Goal: Navigation & Orientation: Find specific page/section

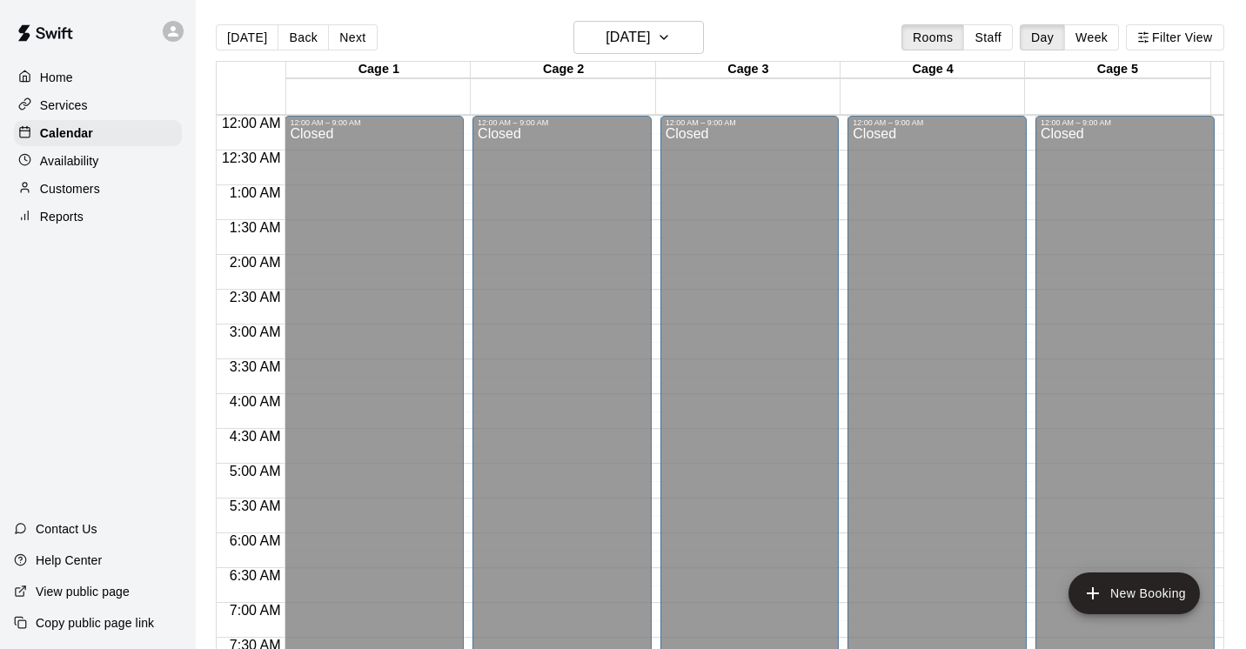
scroll to position [829, 0]
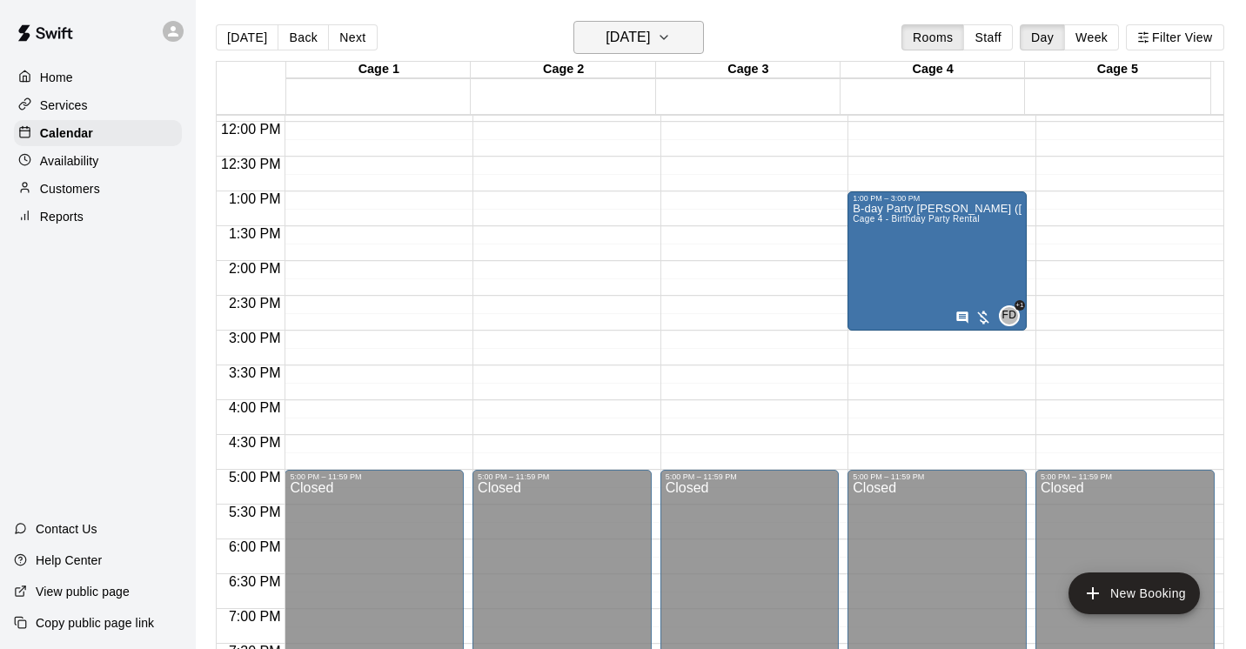
click at [671, 37] on icon "button" at bounding box center [664, 37] width 14 height 21
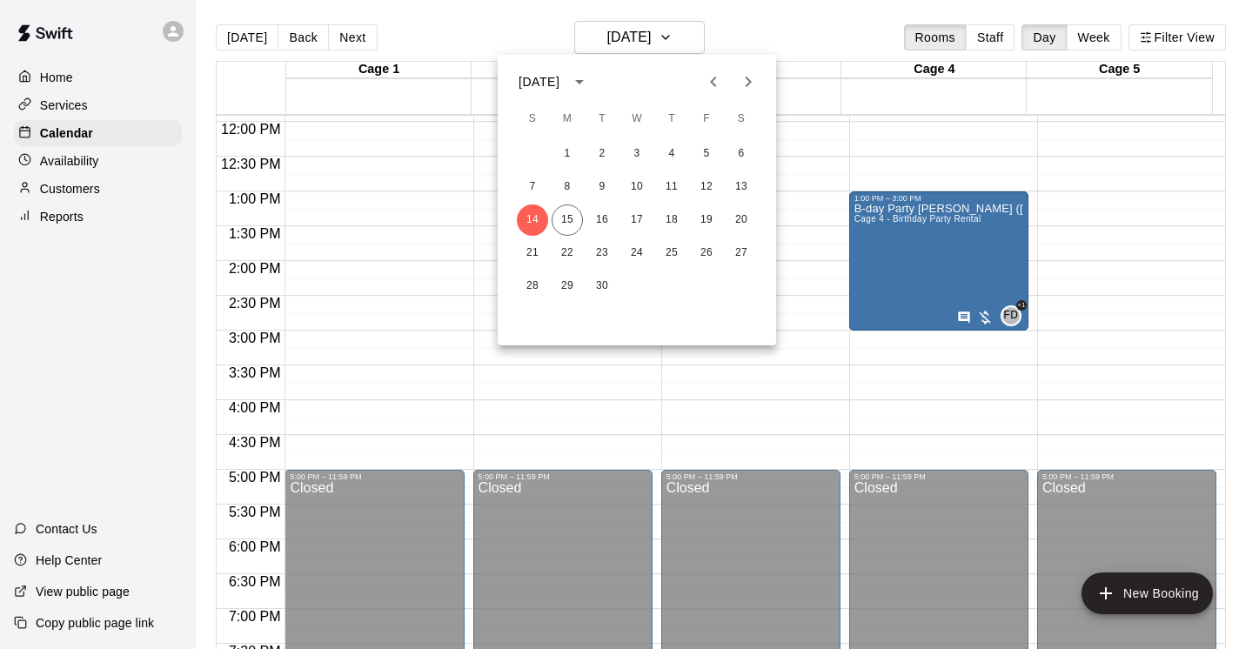
click at [745, 80] on icon "Next month" at bounding box center [748, 81] width 21 height 21
click at [533, 316] on button "30" at bounding box center [532, 319] width 31 height 31
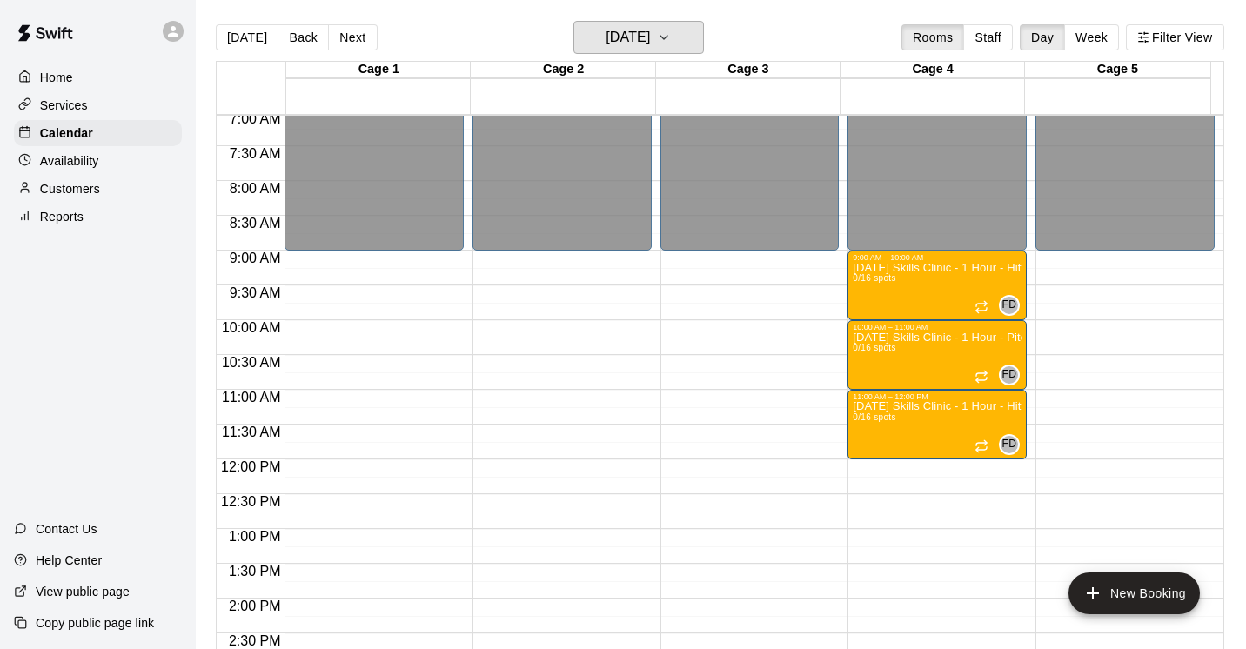
scroll to position [506, 0]
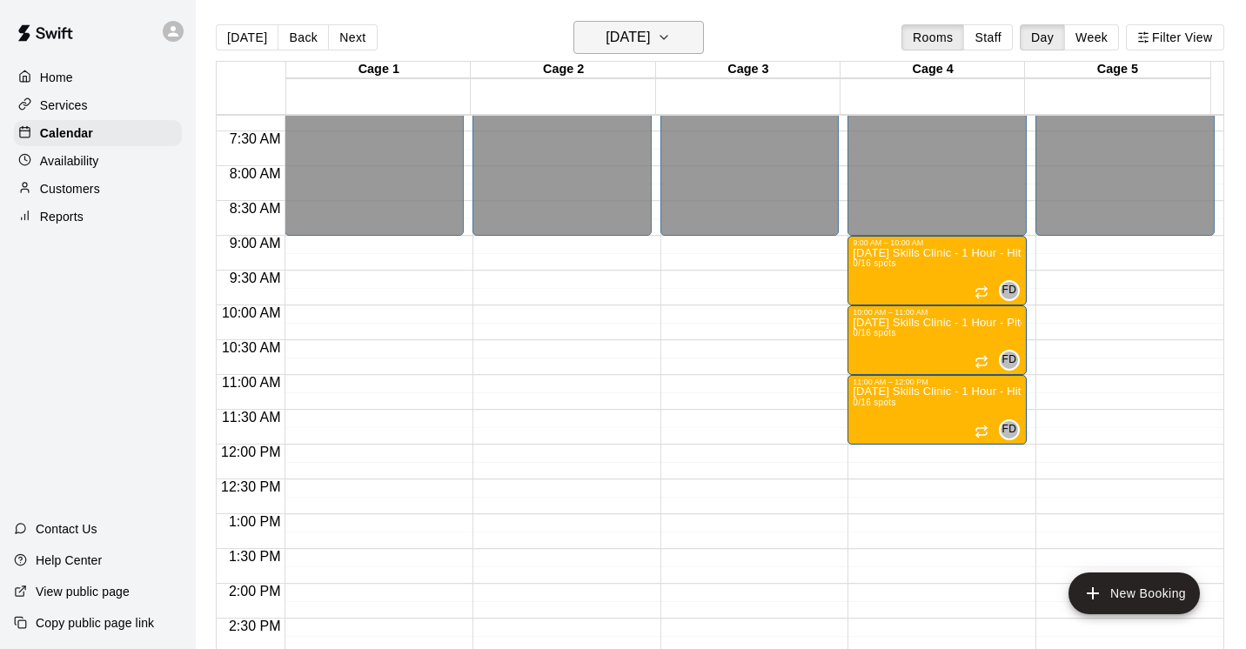
click at [671, 31] on icon "button" at bounding box center [664, 37] width 14 height 21
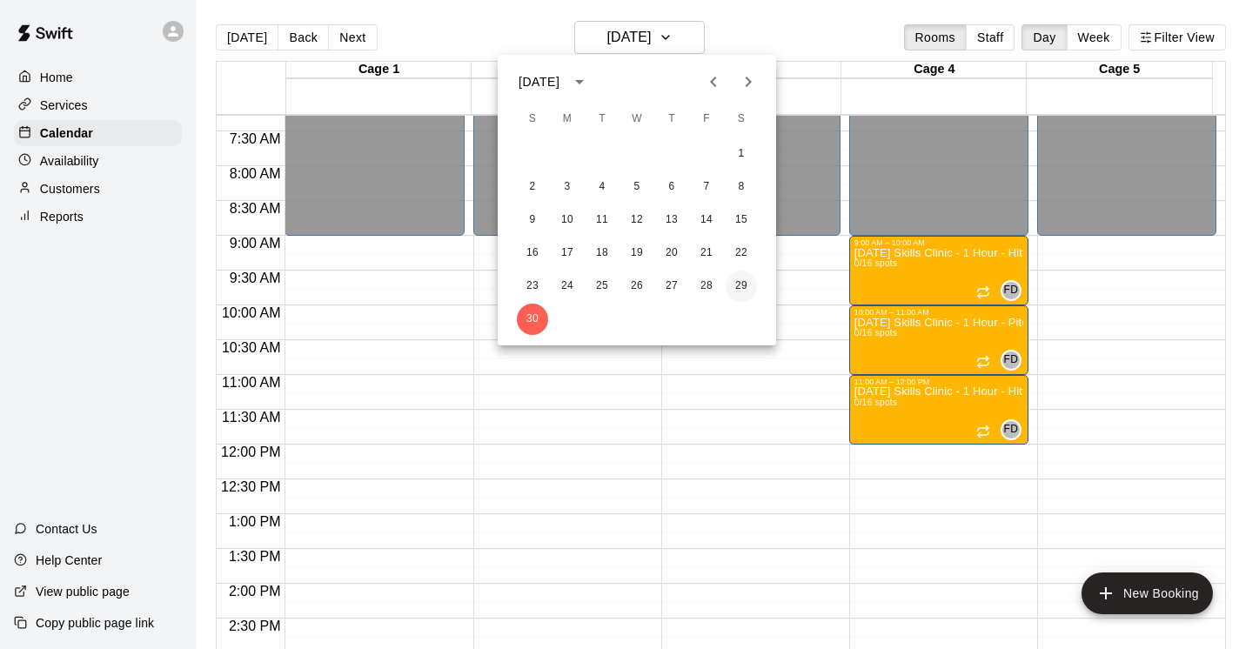
click at [748, 283] on button "29" at bounding box center [741, 286] width 31 height 31
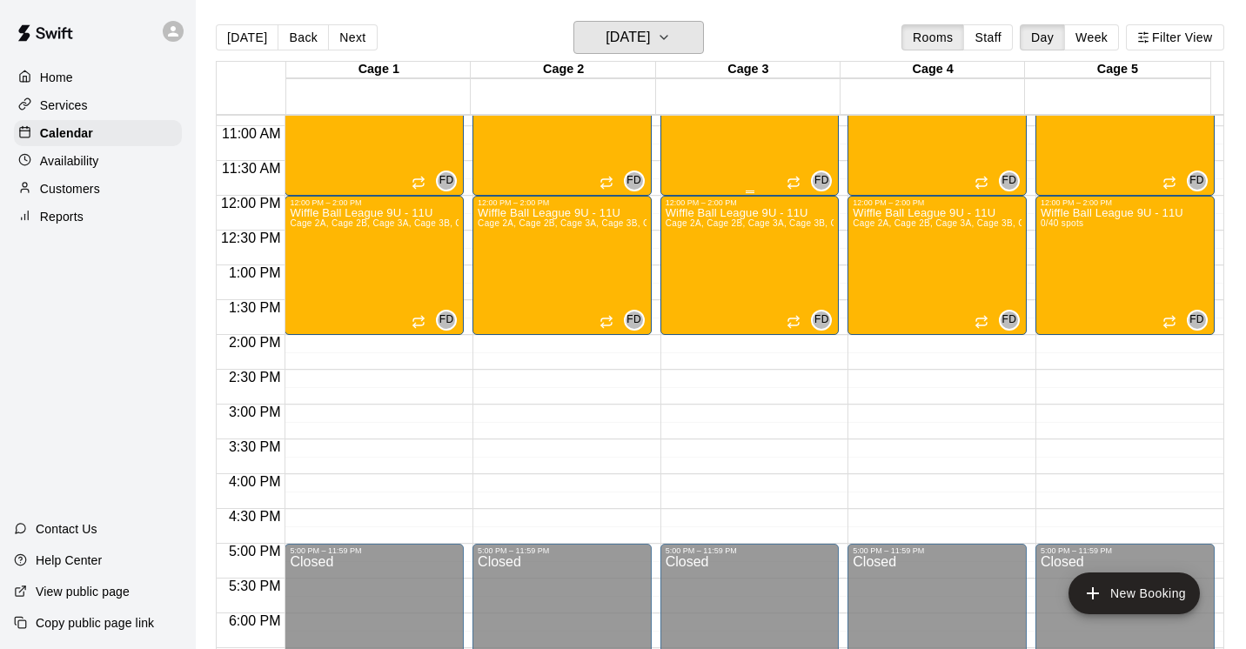
scroll to position [790, 0]
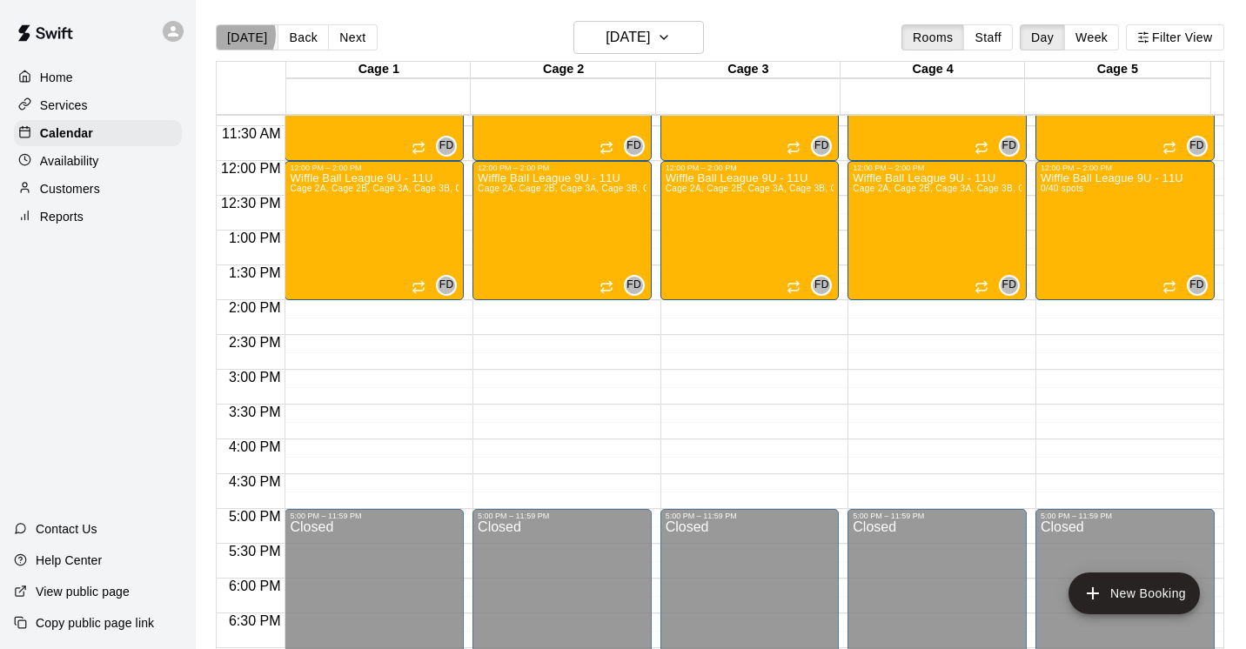
click at [237, 35] on button "[DATE]" at bounding box center [247, 37] width 63 height 26
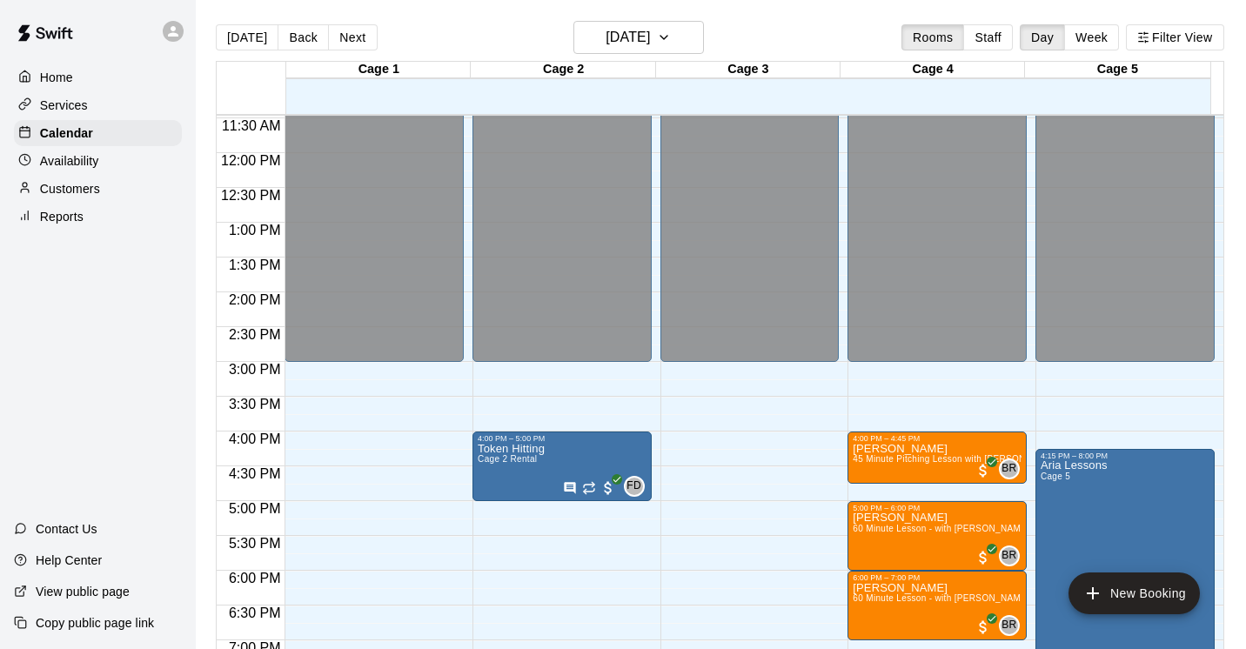
scroll to position [801, 0]
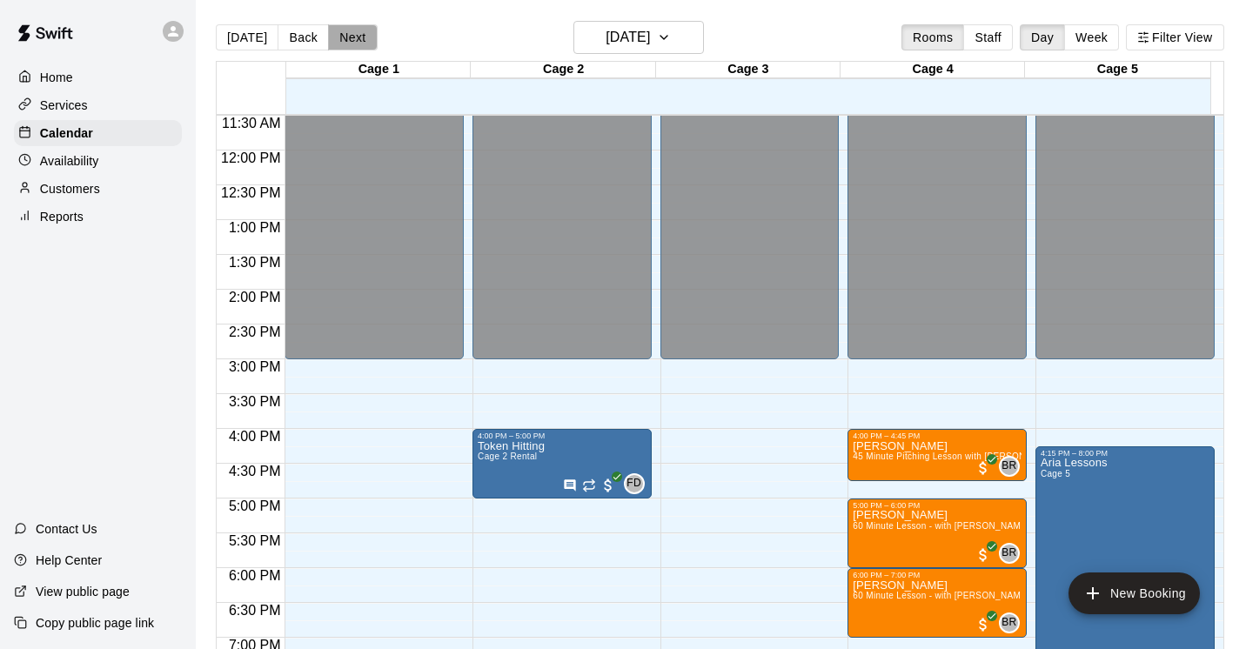
click at [361, 37] on button "Next" at bounding box center [352, 37] width 49 height 26
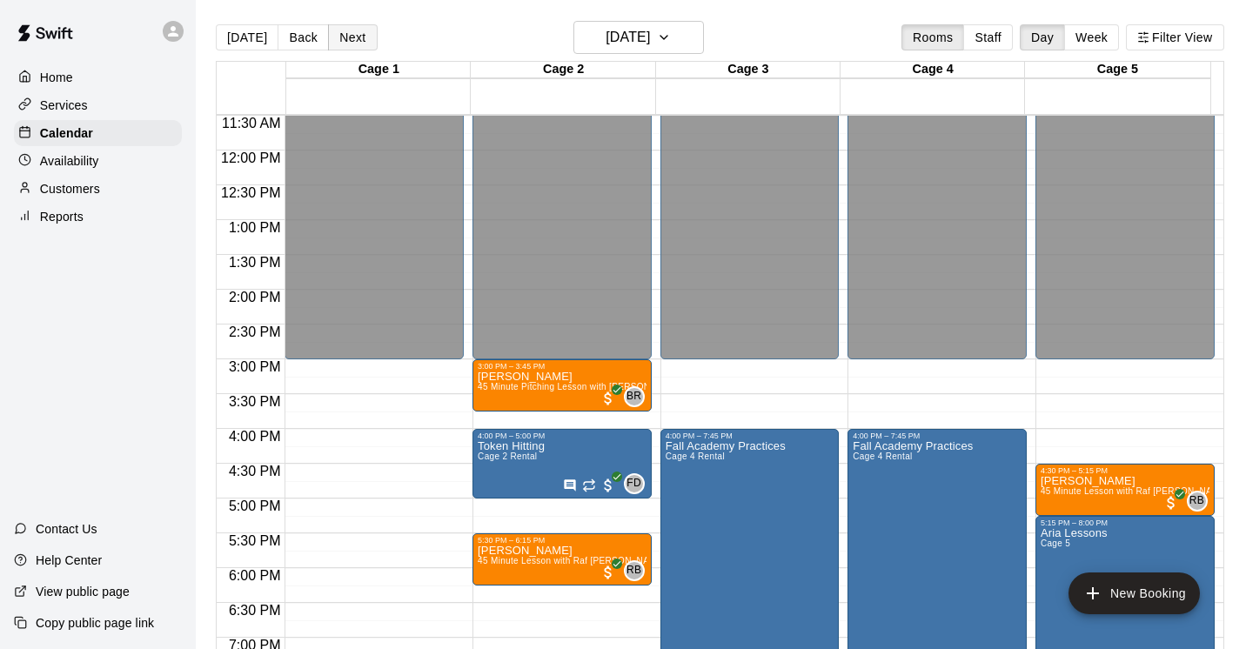
click at [360, 39] on button "Next" at bounding box center [352, 37] width 49 height 26
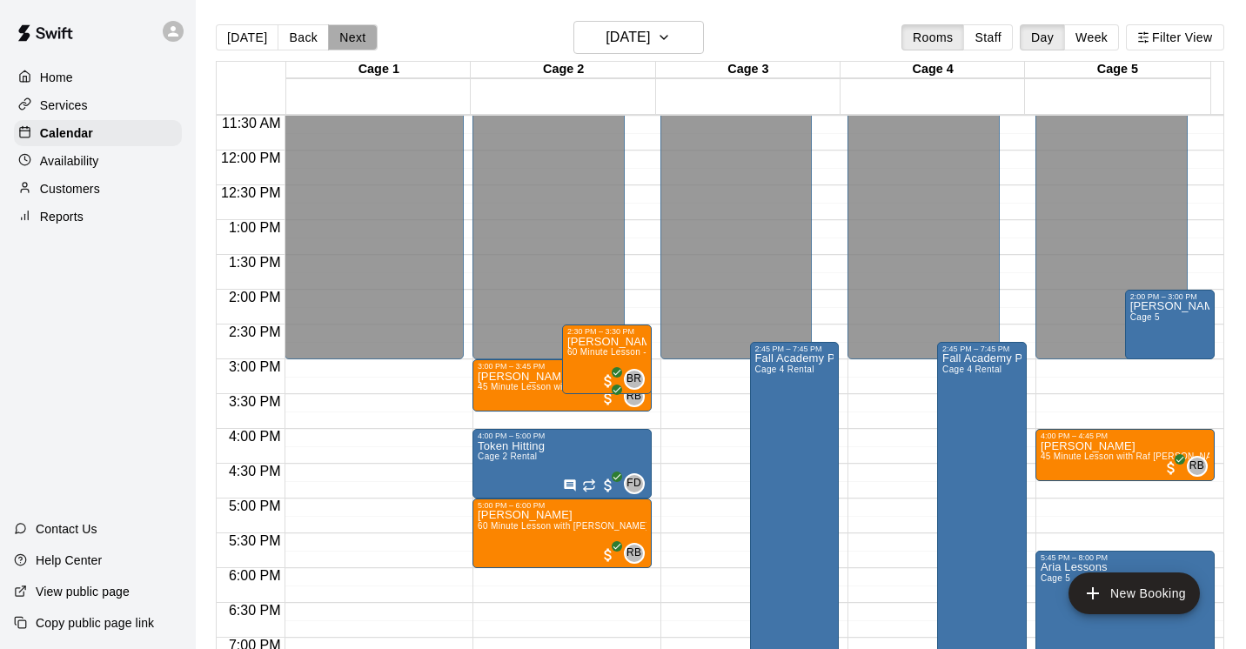
click at [360, 39] on button "Next" at bounding box center [352, 37] width 49 height 26
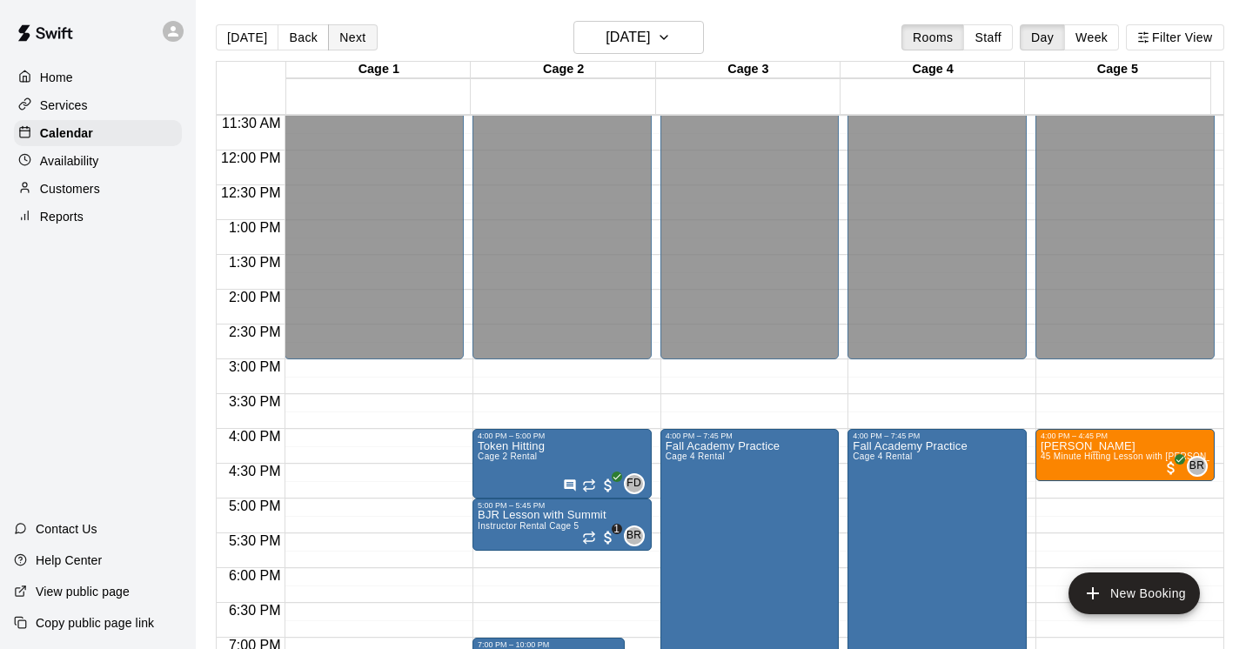
click at [360, 39] on button "Next" at bounding box center [352, 37] width 49 height 26
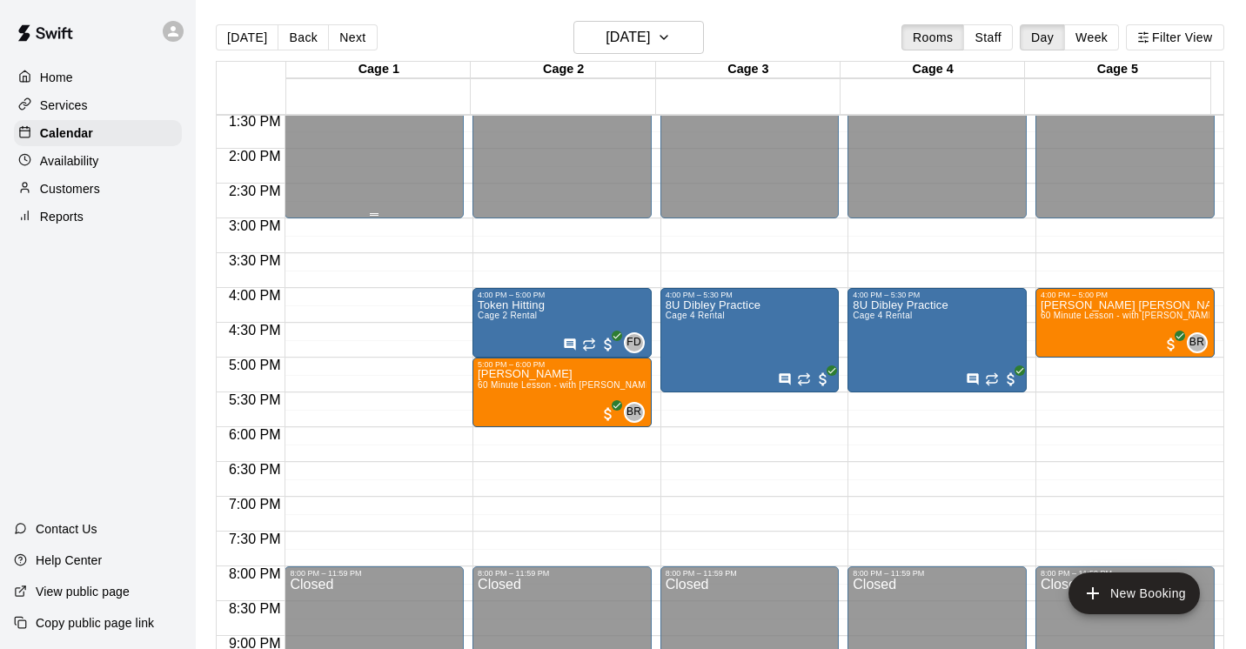
scroll to position [1013, 0]
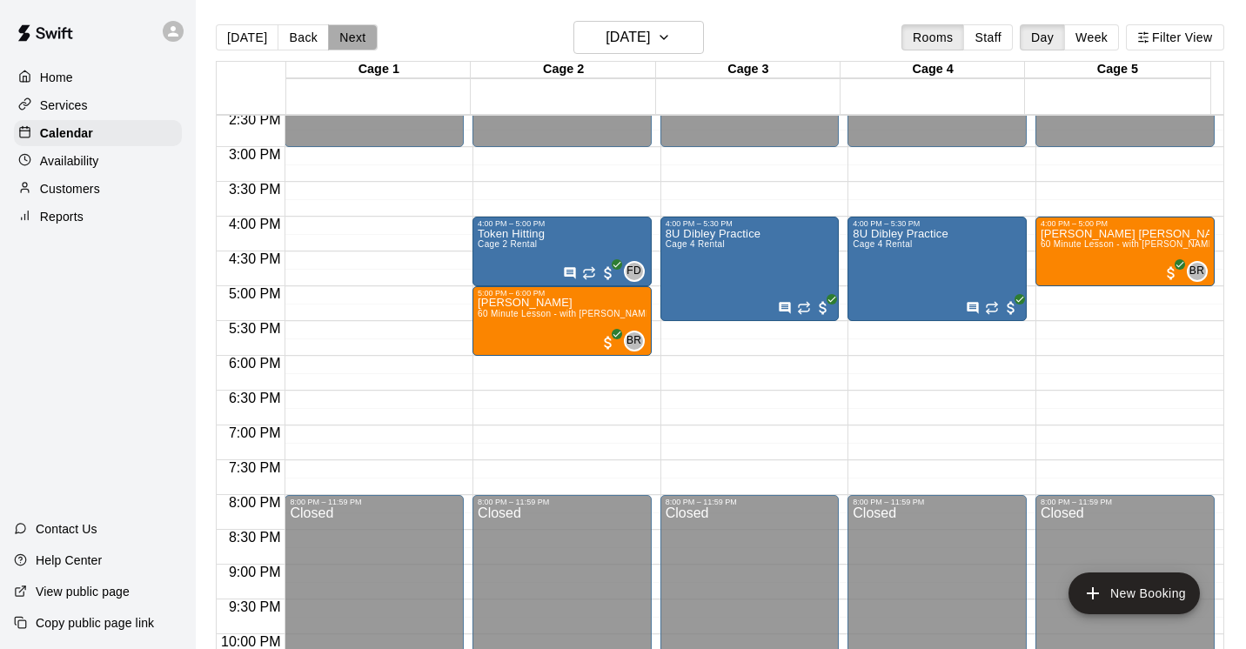
click at [338, 30] on button "Next" at bounding box center [352, 37] width 49 height 26
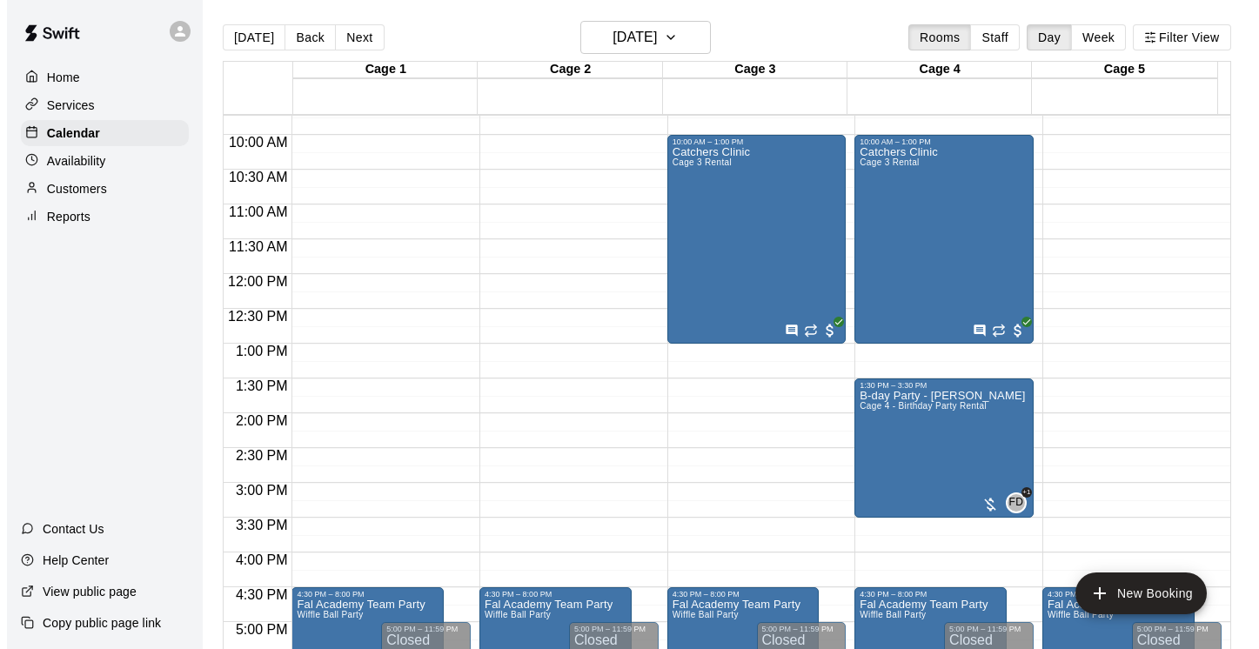
scroll to position [679, 0]
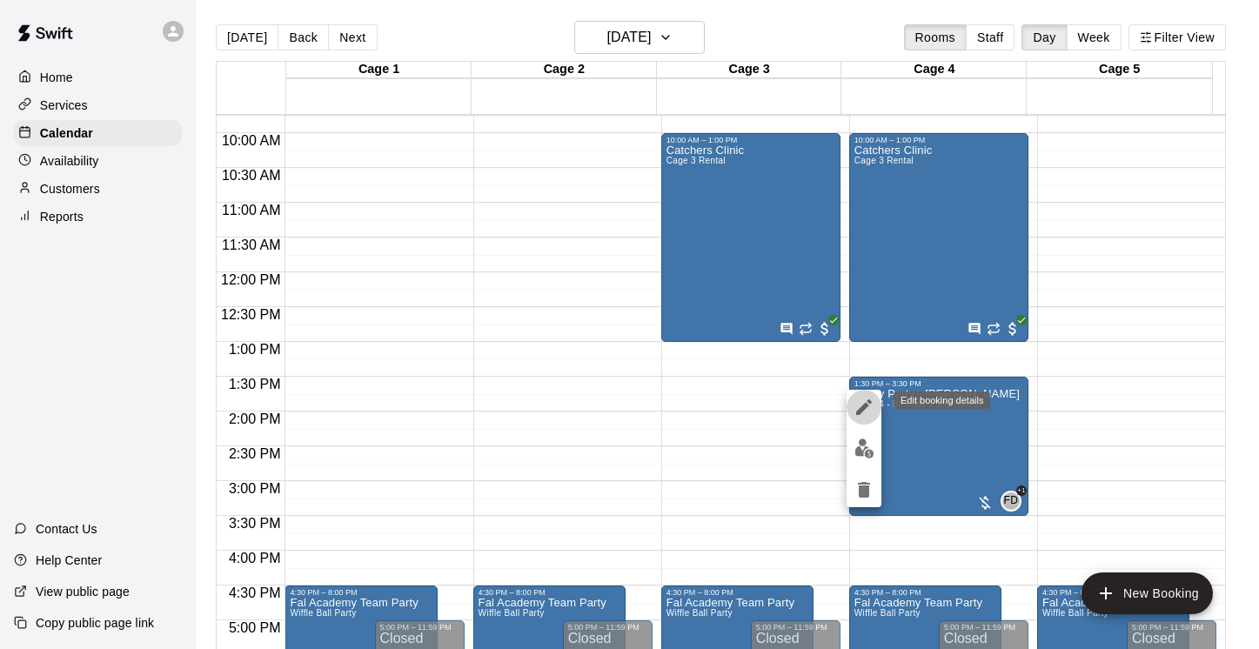
click at [868, 404] on icon "edit" at bounding box center [864, 407] width 16 height 16
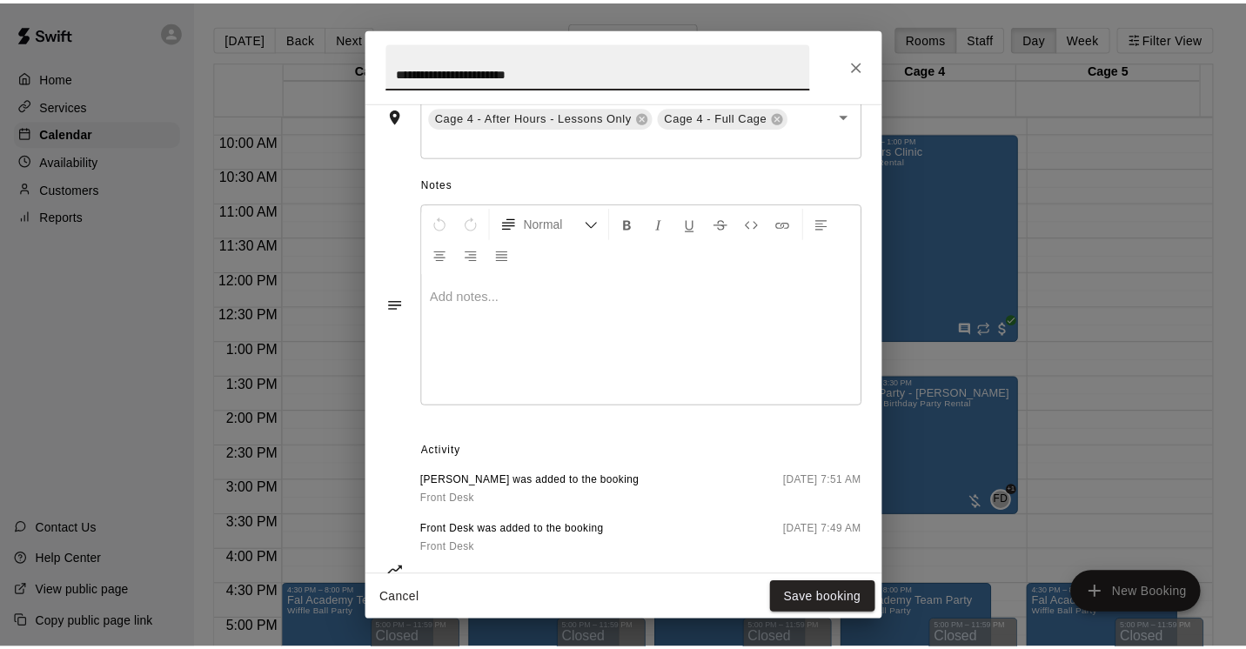
scroll to position [505, 0]
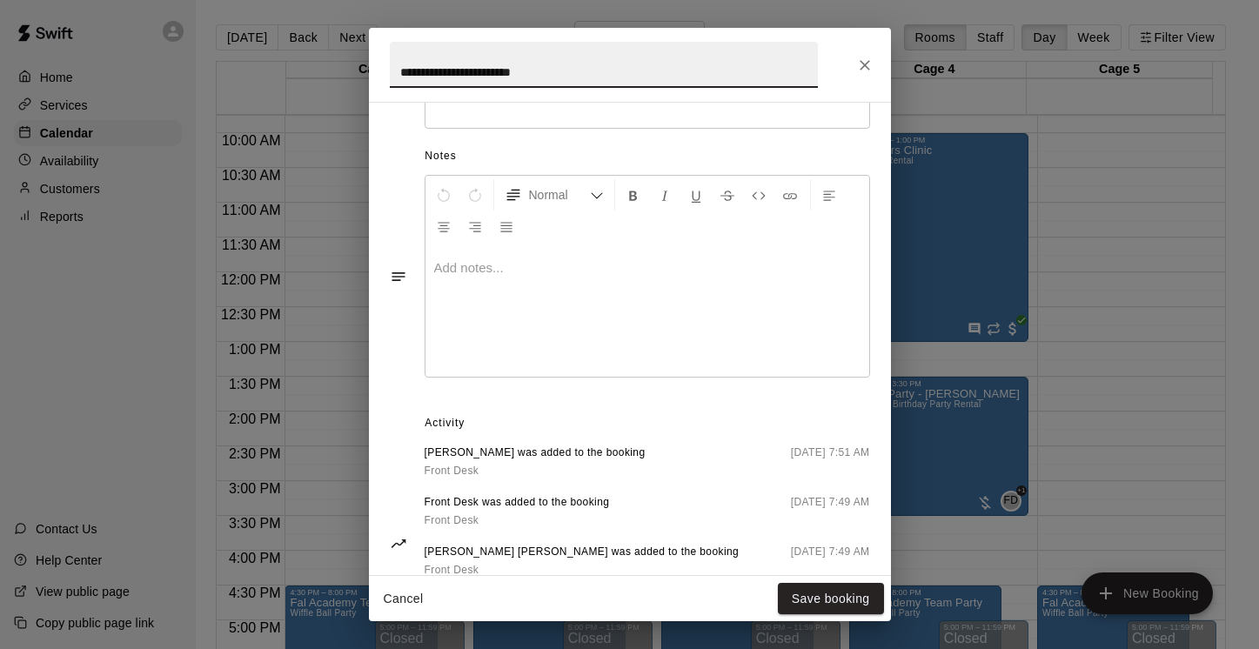
click at [1090, 218] on div "**********" at bounding box center [629, 324] width 1259 height 649
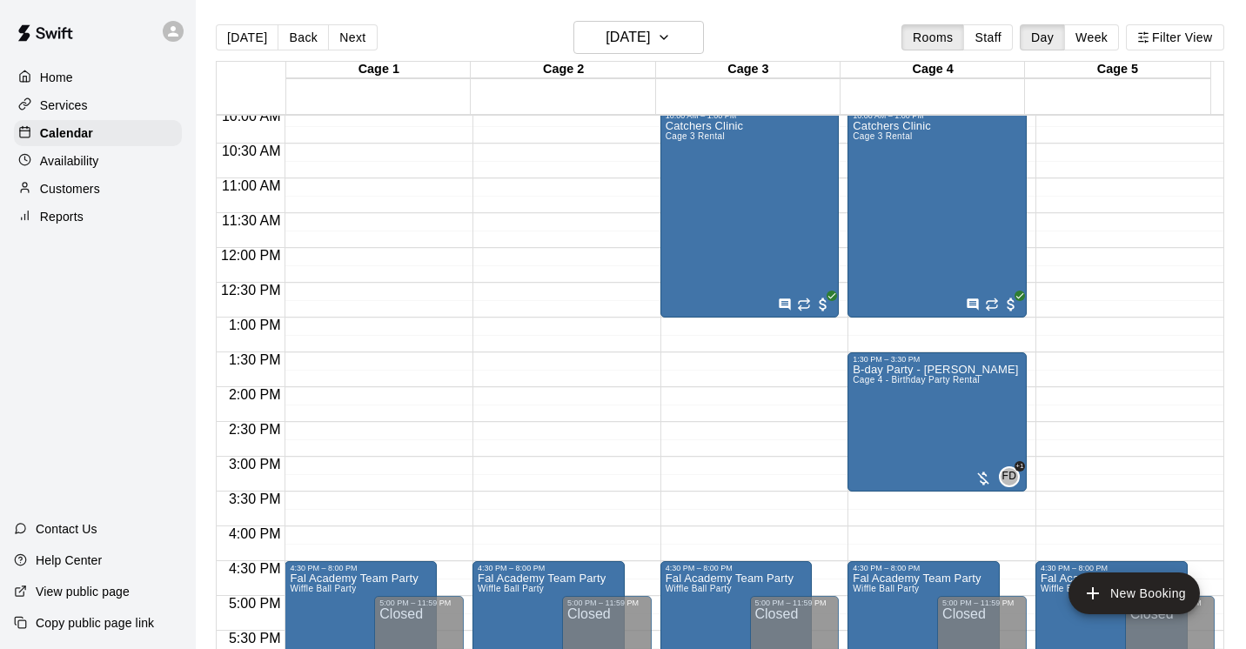
scroll to position [858, 0]
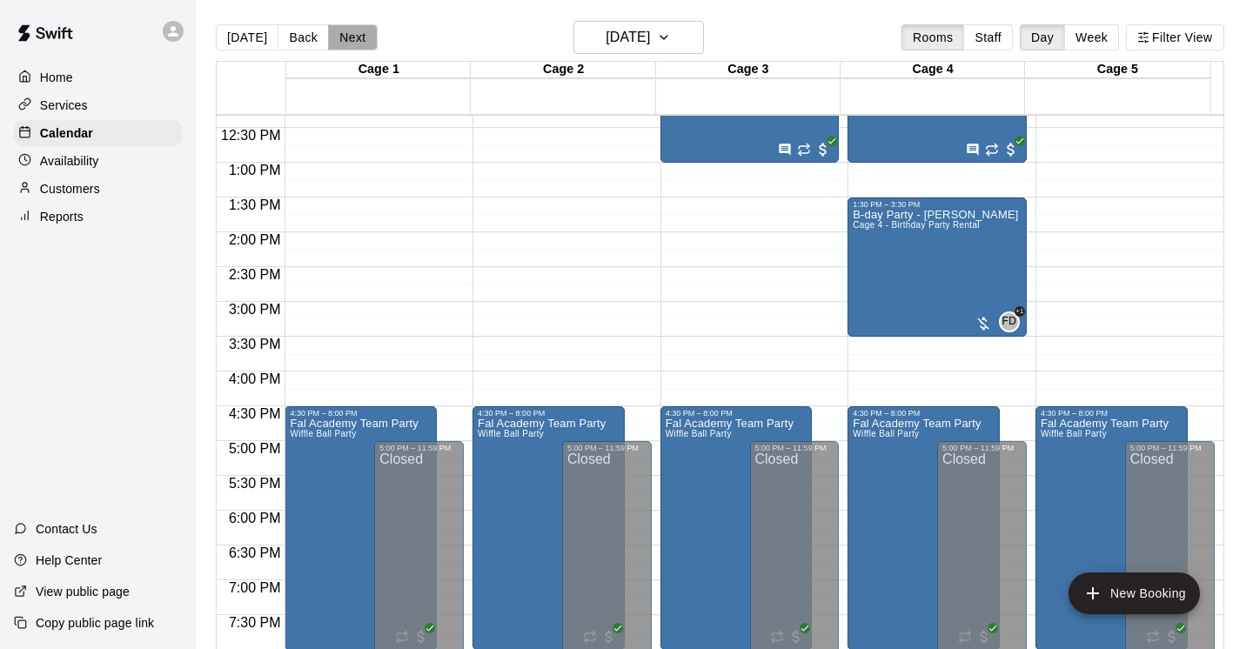
click at [360, 38] on button "Next" at bounding box center [352, 37] width 49 height 26
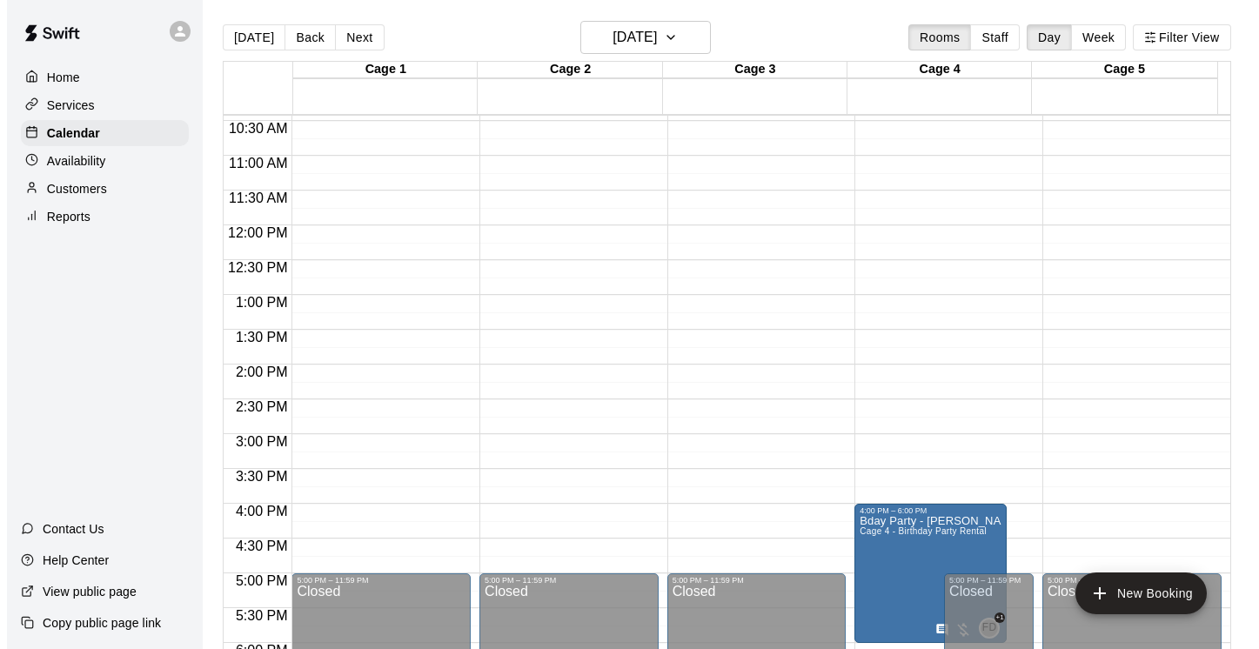
scroll to position [727, 0]
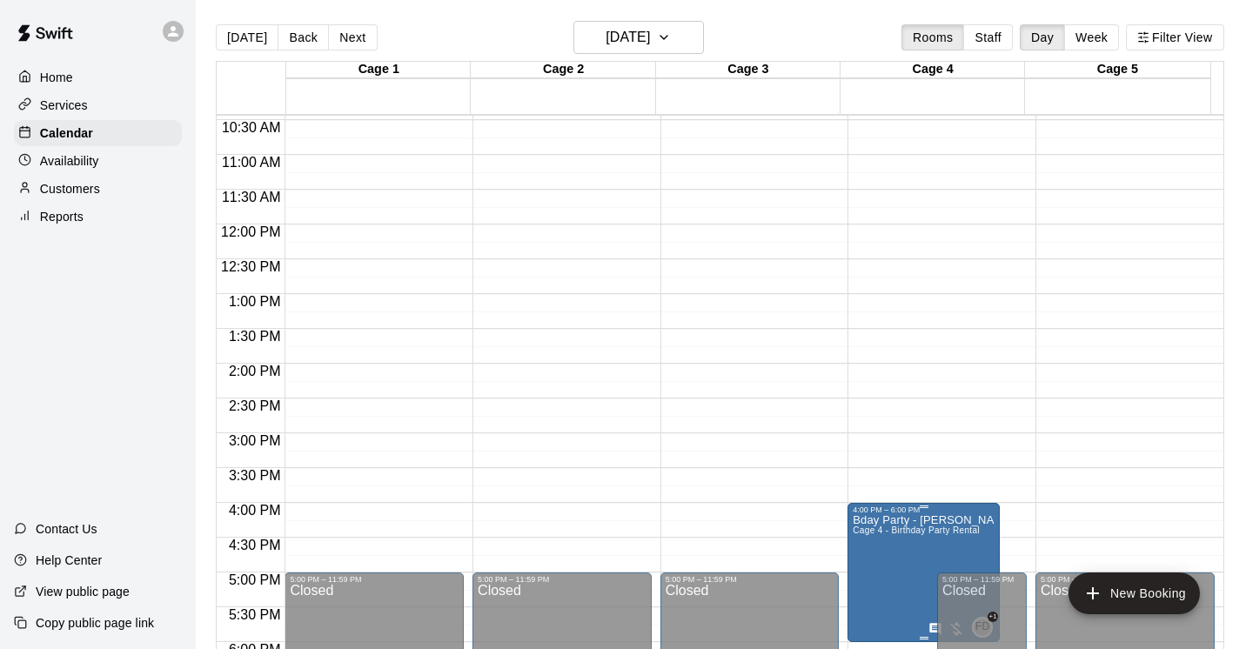
click at [853, 520] on p "Bday Party - [PERSON_NAME] ([DEMOGRAPHIC_DATA])" at bounding box center [924, 520] width 142 height 0
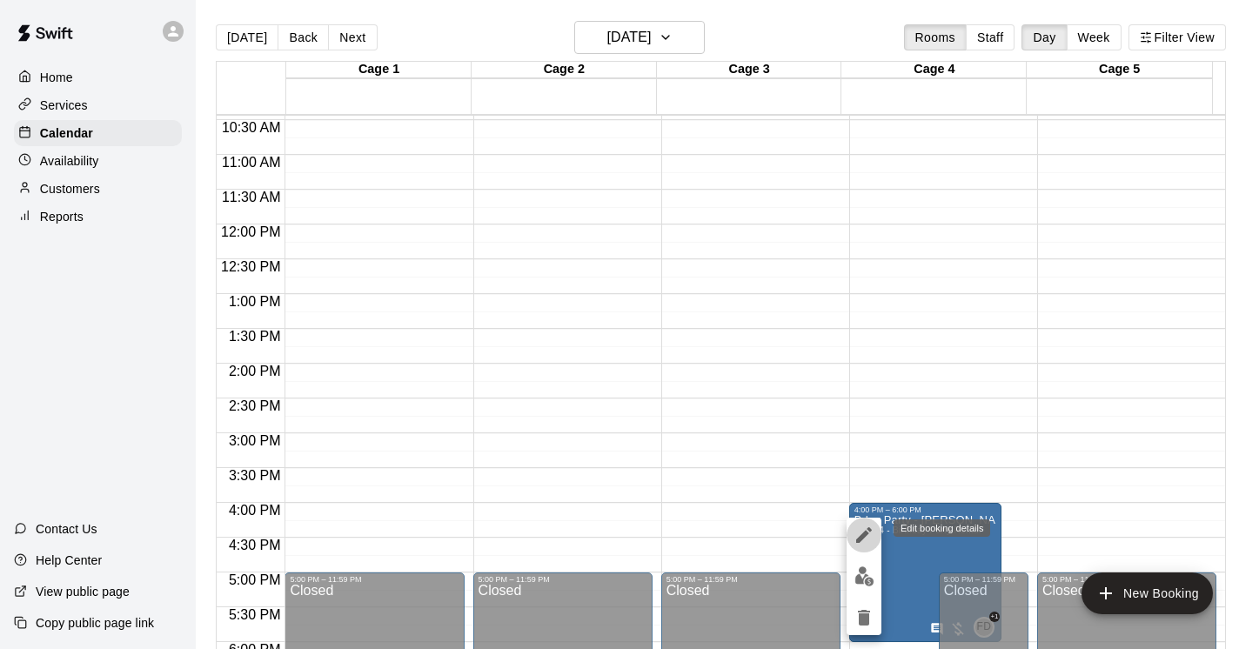
click at [855, 535] on icon "edit" at bounding box center [864, 535] width 21 height 21
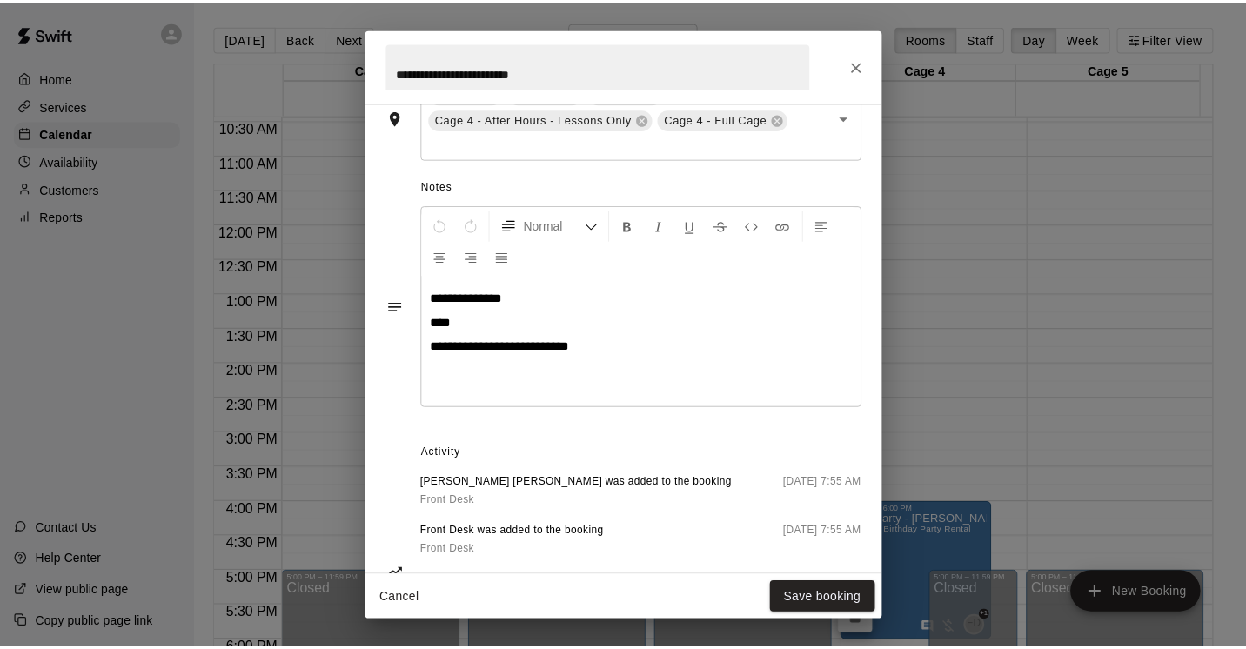
scroll to position [490, 0]
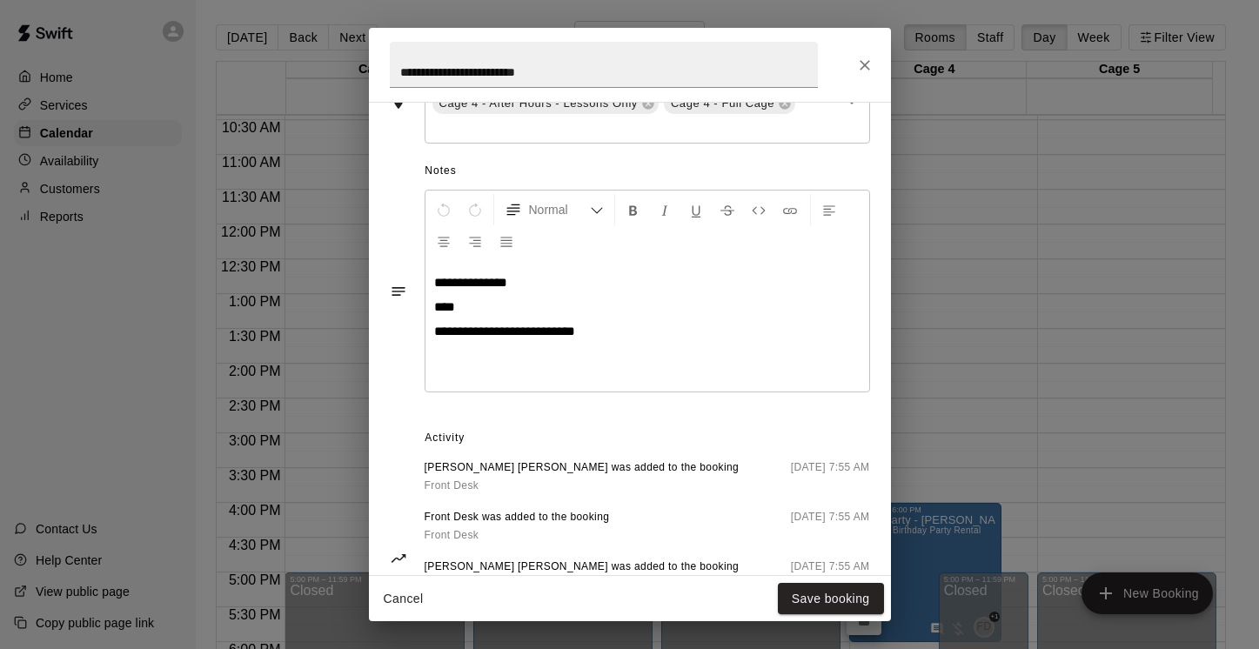
click at [1103, 302] on div "**********" at bounding box center [629, 324] width 1259 height 649
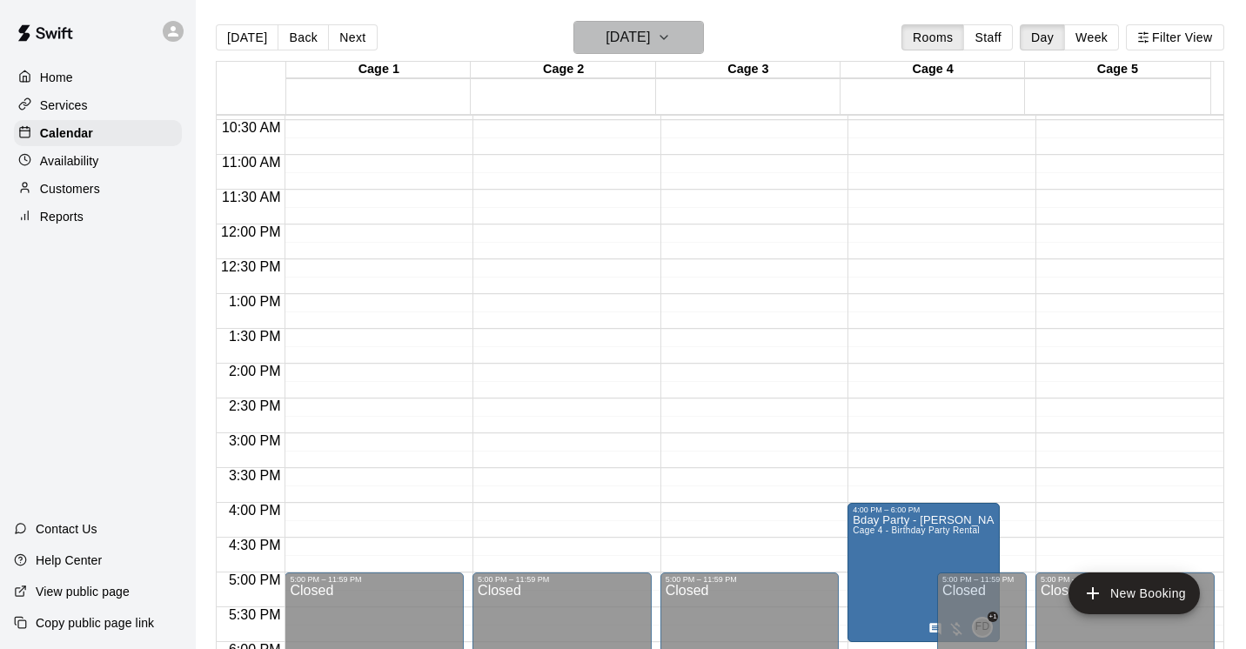
click at [671, 35] on icon "button" at bounding box center [664, 37] width 14 height 21
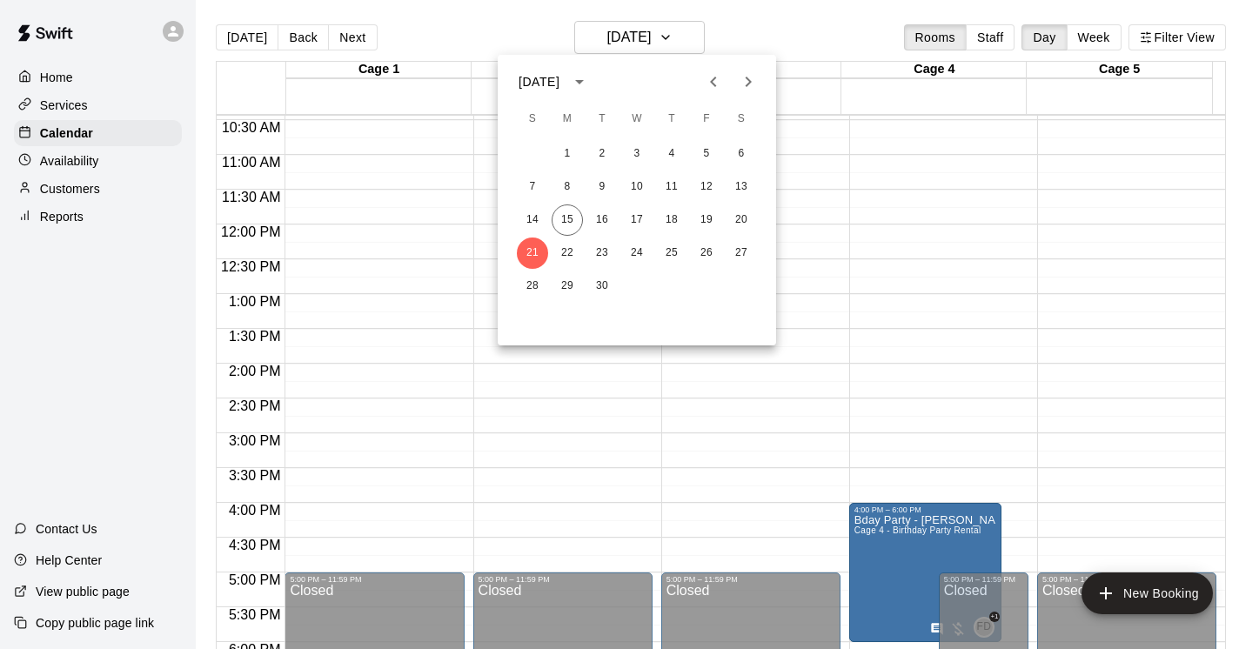
click at [52, 102] on div at bounding box center [629, 324] width 1259 height 649
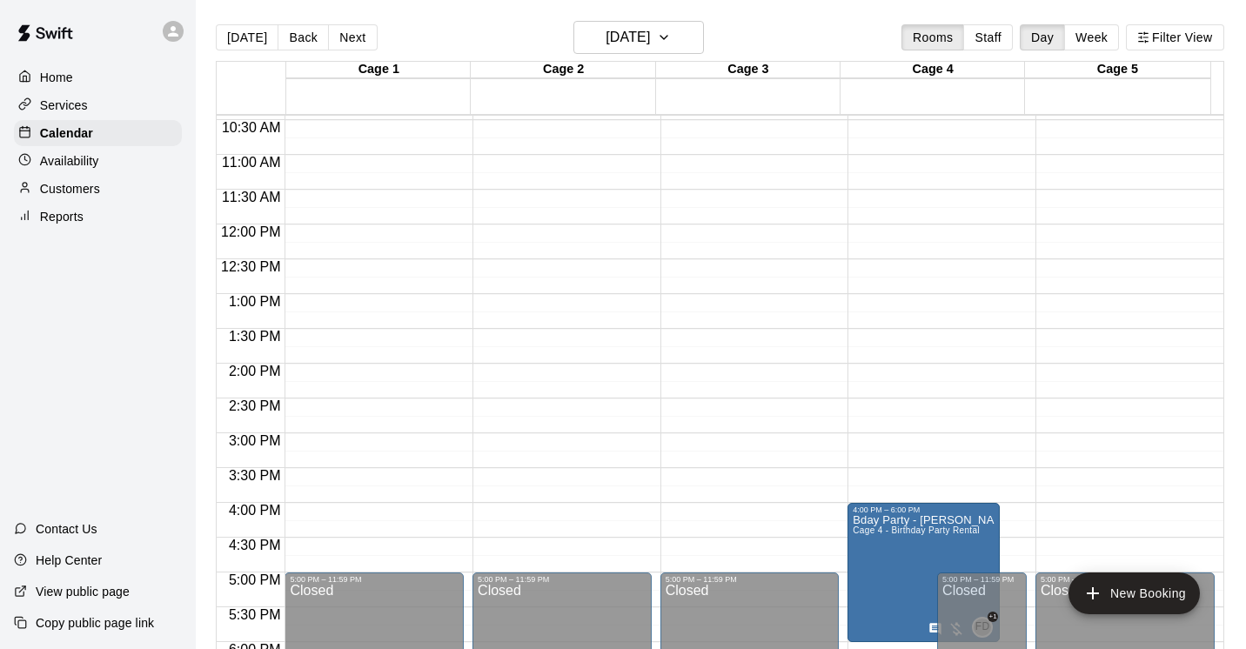
click at [52, 102] on p "Services" at bounding box center [64, 105] width 48 height 17
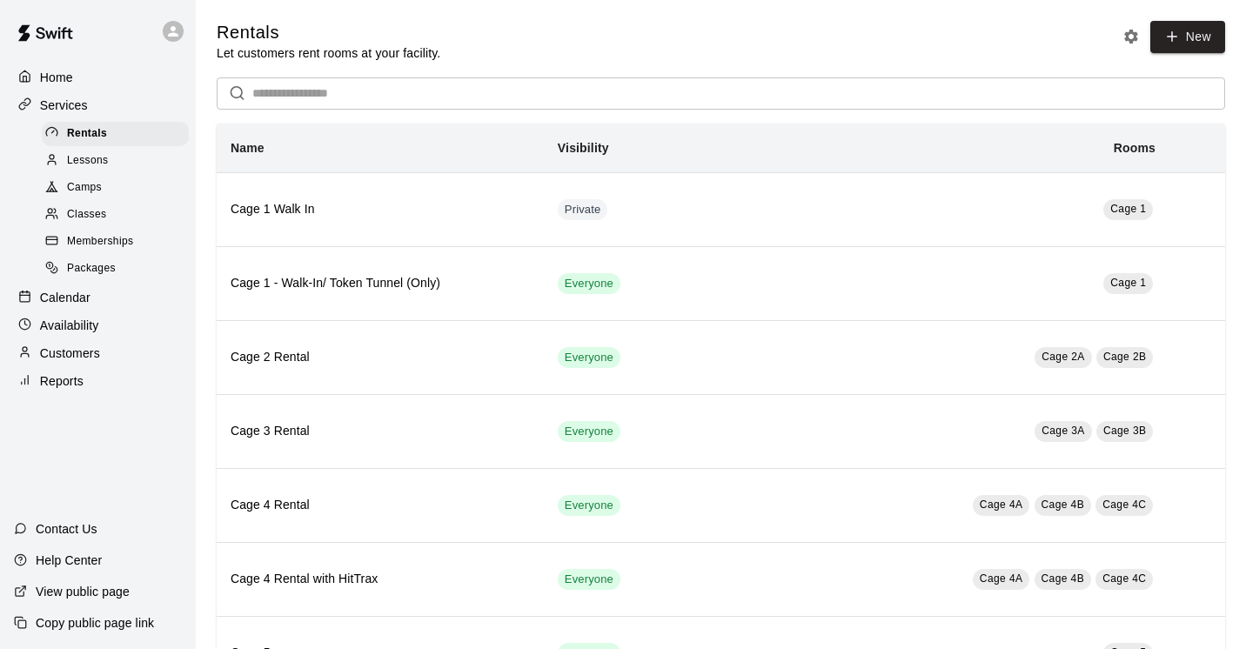
click at [94, 186] on span "Camps" at bounding box center [84, 187] width 35 height 17
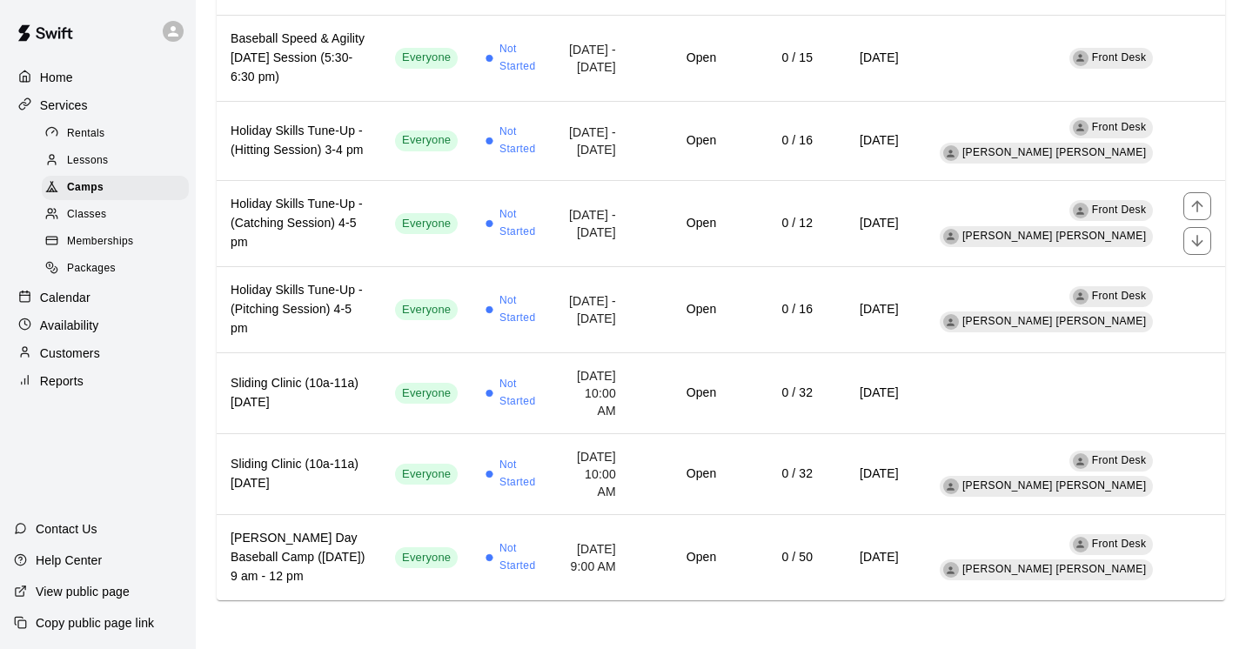
scroll to position [1611, 0]
click at [86, 211] on span "Classes" at bounding box center [86, 214] width 39 height 17
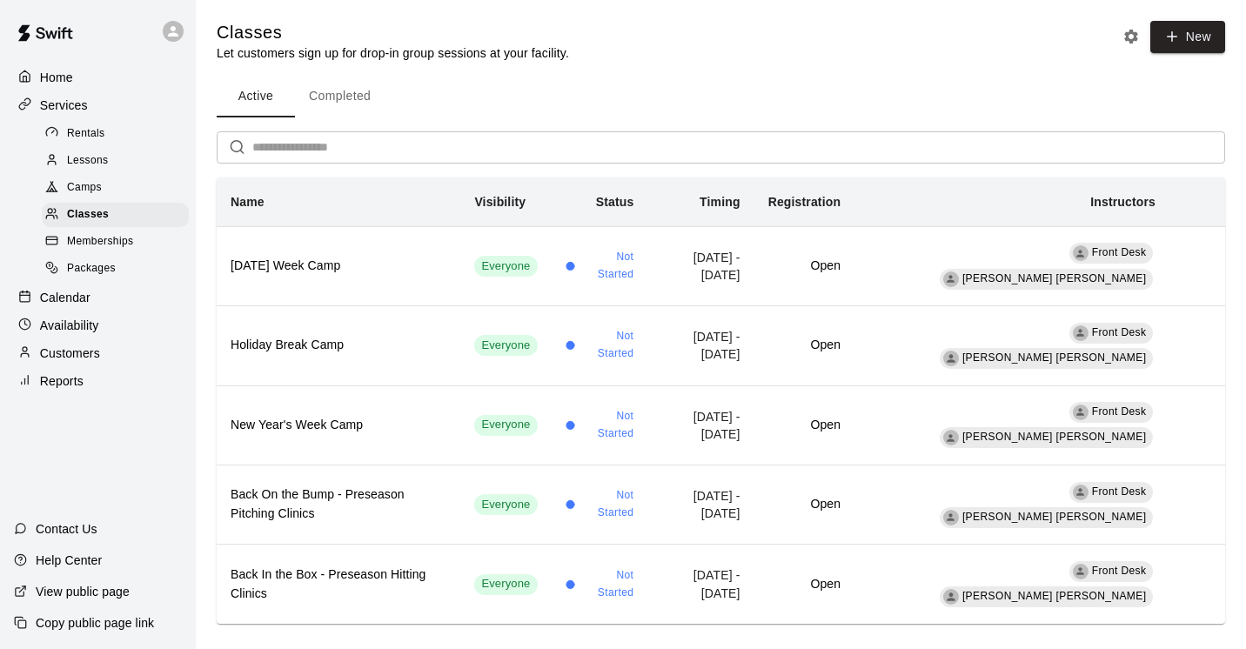
click at [89, 184] on span "Camps" at bounding box center [84, 187] width 35 height 17
